Goal: Task Accomplishment & Management: Manage account settings

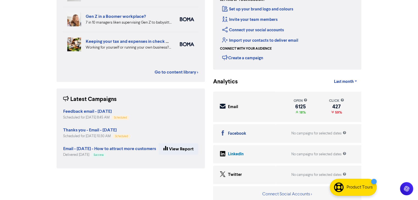
scroll to position [87, 0]
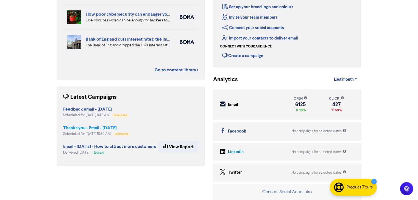
click at [101, 129] on strong "Thanks you - Email - [DATE]" at bounding box center [89, 127] width 53 height 5
click at [101, 113] on div "Support & Resources Video Tutorials FAQ & Guides Marketing Education Rosslyn Mc…" at bounding box center [209, 13] width 418 height 200
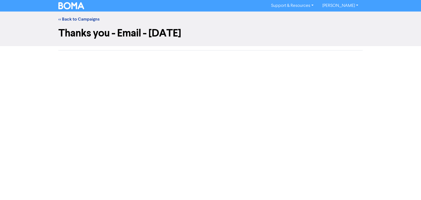
click at [254, 28] on h1 "Thanks you - Email - [DATE]" at bounding box center [210, 33] width 305 height 13
drag, startPoint x: 258, startPoint y: 40, endPoint x: 258, endPoint y: 43, distance: 3.6
click at [258, 41] on div "Thanks you - Email - [DATE]" at bounding box center [210, 34] width 313 height 15
click at [68, 16] on link "<< Back to Campaigns" at bounding box center [78, 18] width 41 height 5
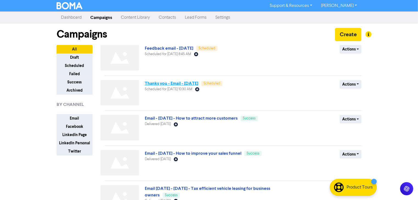
click at [186, 84] on link "Thanks you - Email - [DATE]" at bounding box center [171, 83] width 53 height 5
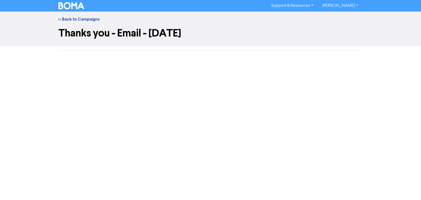
click at [238, 97] on div "Support & Resources Video Tutorials FAQ & Guides Marketing Education Rosslyn Mc…" at bounding box center [210, 100] width 421 height 200
click at [330, 33] on h1 "Thanks you - Email - [DATE]" at bounding box center [210, 33] width 305 height 13
click at [69, 19] on link "<< Back to Campaigns" at bounding box center [78, 18] width 41 height 5
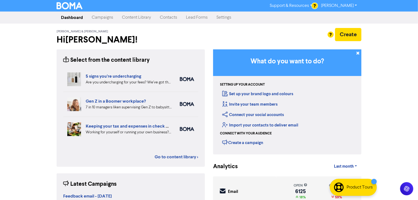
click at [99, 19] on link "Campaigns" at bounding box center [102, 17] width 30 height 11
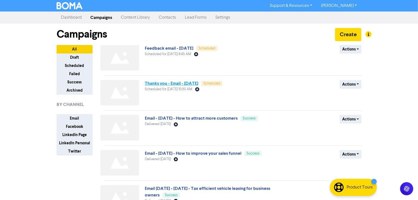
click at [198, 83] on link "Thanks you - Email - [DATE]" at bounding box center [171, 83] width 53 height 5
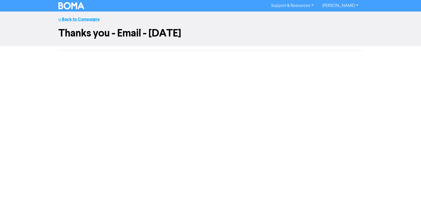
click at [84, 18] on link "<< Back to Campaigns" at bounding box center [78, 18] width 41 height 5
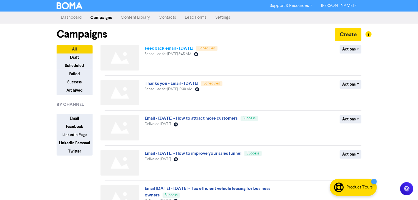
click at [189, 46] on link "Feedback email - [DATE]" at bounding box center [169, 48] width 49 height 5
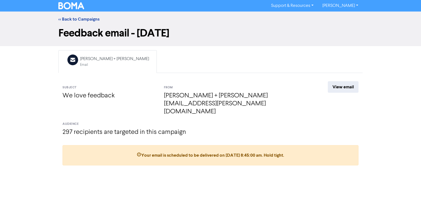
click at [77, 22] on div "<< Back to Campaigns" at bounding box center [210, 19] width 313 height 7
click at [78, 20] on link "<< Back to Campaigns" at bounding box center [78, 18] width 41 height 5
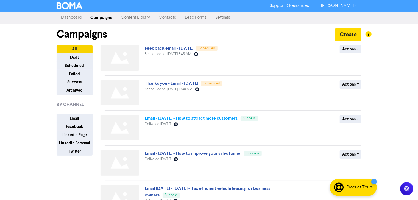
click at [191, 119] on link "Email - [DATE] - How to attract more customers" at bounding box center [191, 117] width 93 height 5
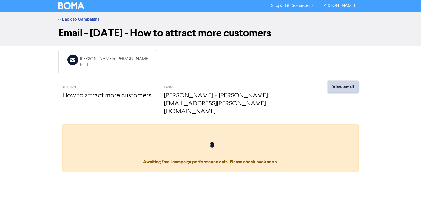
click at [345, 88] on link "View email" at bounding box center [343, 87] width 31 height 12
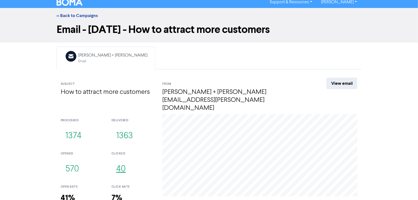
scroll to position [26, 0]
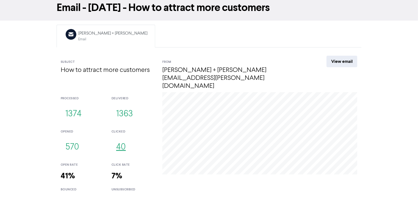
click at [123, 138] on button "40" at bounding box center [120, 147] width 19 height 18
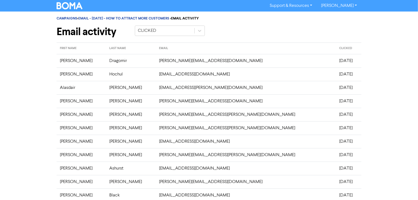
click at [71, 7] on img at bounding box center [70, 5] width 26 height 7
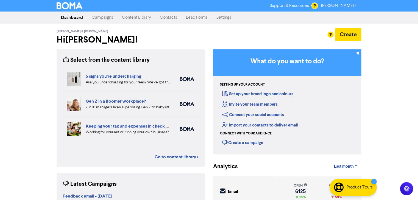
click at [69, 17] on link "Dashboard" at bounding box center [72, 17] width 31 height 11
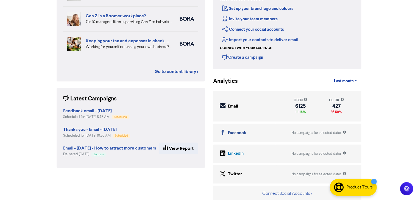
scroll to position [87, 0]
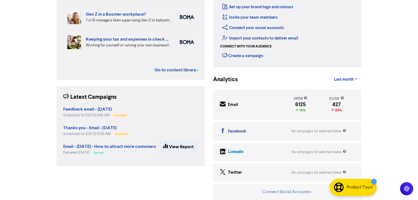
click at [115, 130] on strong "Thanks you - Email - [DATE]" at bounding box center [89, 127] width 53 height 5
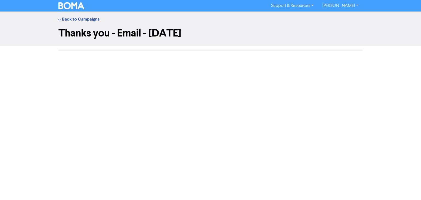
click at [169, 57] on div at bounding box center [210, 54] width 313 height 9
click at [84, 20] on link "<< Back to Campaigns" at bounding box center [78, 18] width 41 height 5
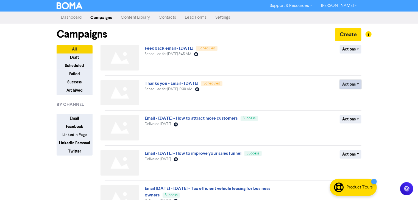
click at [359, 85] on button "Actions" at bounding box center [350, 84] width 22 height 9
click at [373, 71] on div "Support & Resources Video Tutorials FAQ & Guides Marketing Education Rosslyn Mc…" at bounding box center [209, 100] width 418 height 200
click at [386, 105] on div "Support & Resources Video Tutorials FAQ & Guides Marketing Education Rosslyn Mc…" at bounding box center [209, 100] width 418 height 200
click at [368, 80] on div "Support & Resources Video Tutorials FAQ & Guides Marketing Education Rosslyn Mc…" at bounding box center [209, 100] width 418 height 200
click at [356, 83] on button "Actions" at bounding box center [350, 84] width 22 height 9
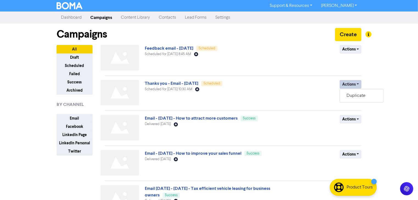
click at [296, 91] on div "Actions Duplicate" at bounding box center [321, 94] width 88 height 28
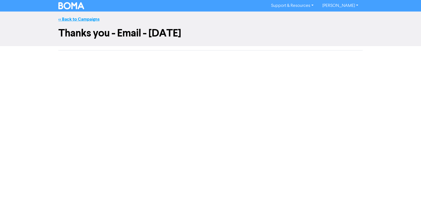
click at [67, 19] on link "<< Back to Campaigns" at bounding box center [78, 18] width 41 height 5
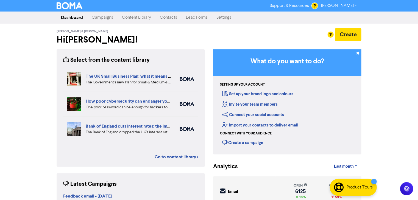
click at [373, 43] on div "Support & Resources Video Tutorials FAQ & Guides Marketing Education [PERSON_NA…" at bounding box center [209, 100] width 418 height 200
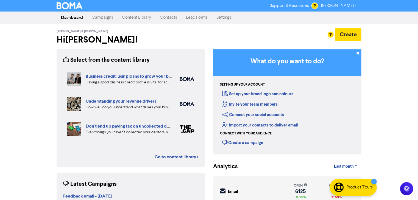
click at [102, 16] on link "Campaigns" at bounding box center [102, 17] width 30 height 11
